Goal: Information Seeking & Learning: Learn about a topic

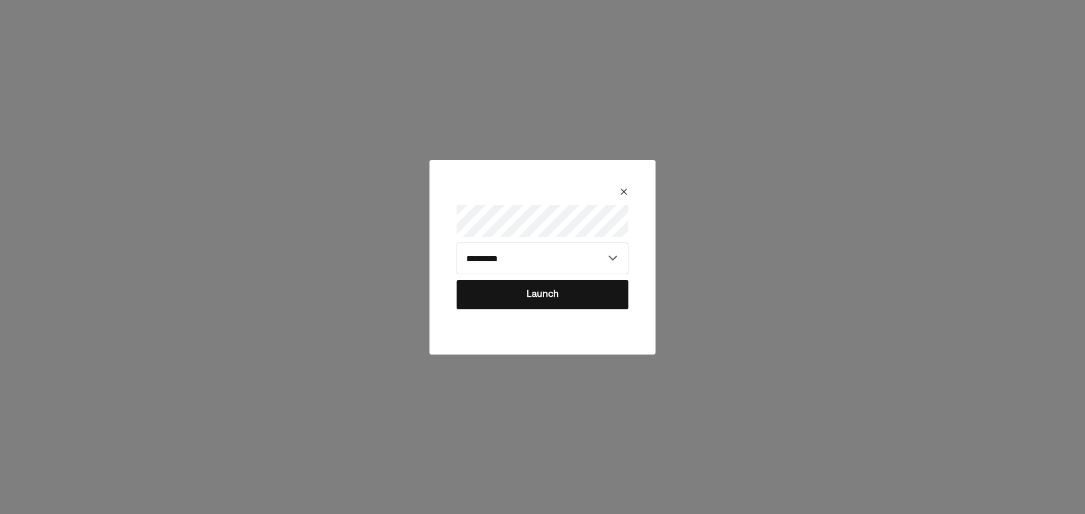
click at [553, 298] on button "Launch" at bounding box center [543, 294] width 172 height 29
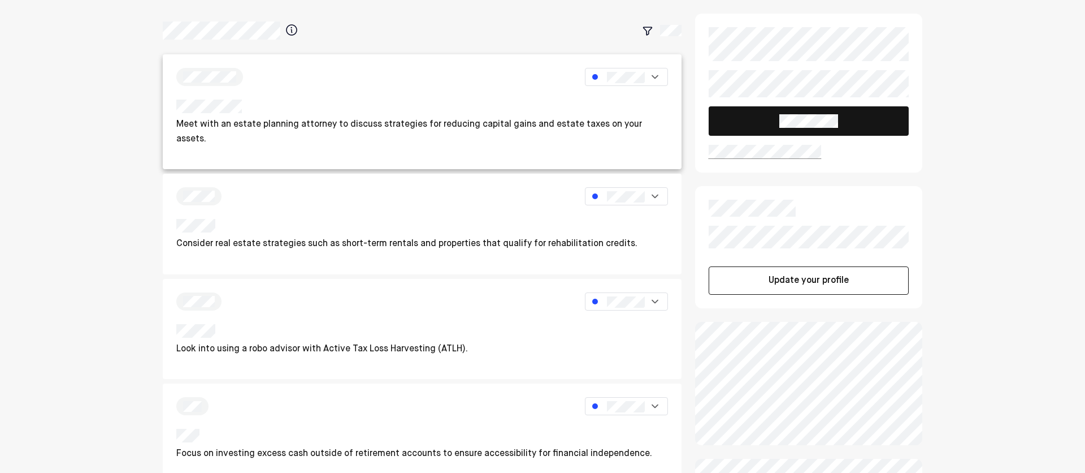
click at [460, 118] on p "Meet with an estate planning attorney to discuss strategies for reducing capita…" at bounding box center [422, 132] width 492 height 29
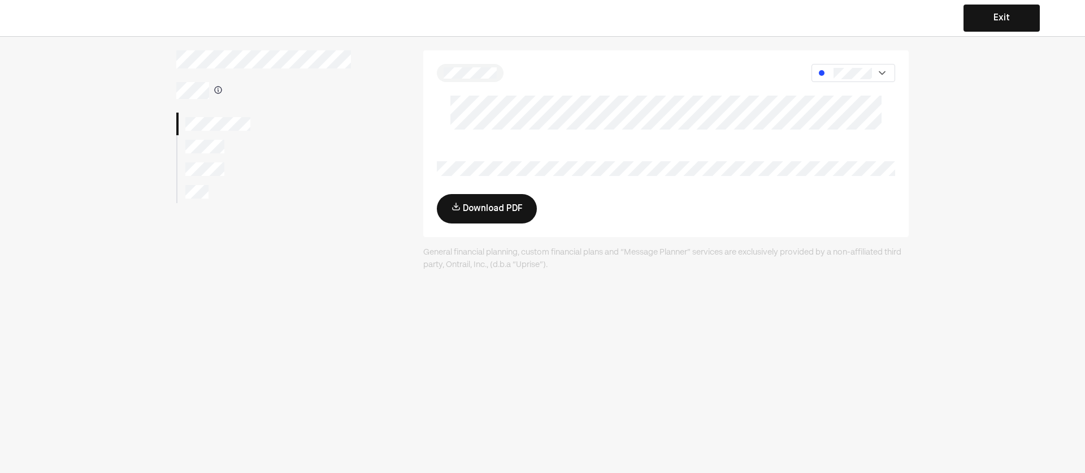
click at [996, 19] on button "Exit" at bounding box center [1002, 18] width 76 height 27
